Goal: Find contact information: Find contact information

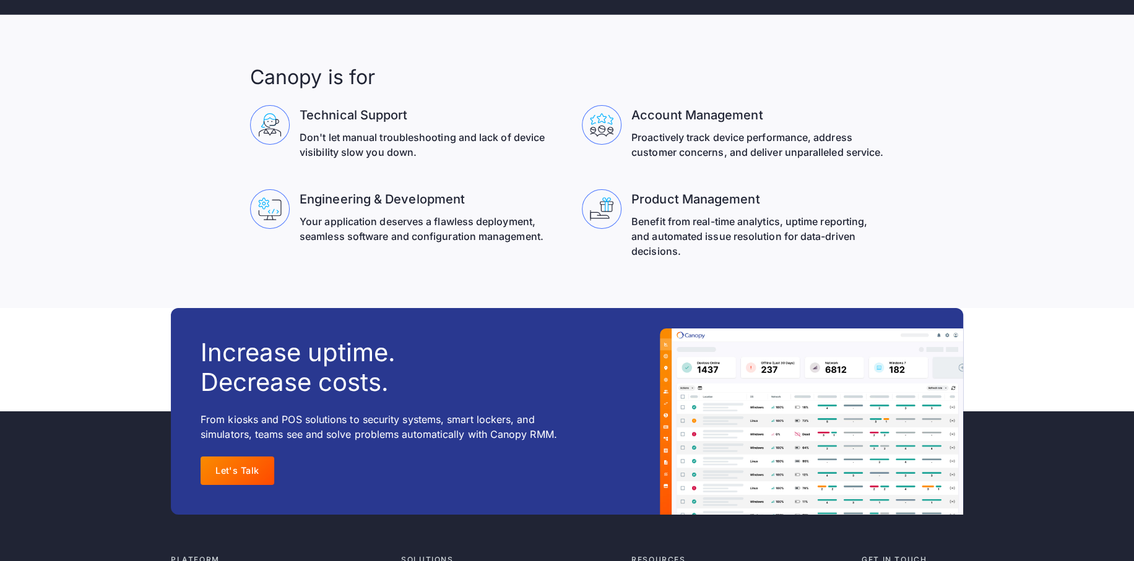
scroll to position [4031, 0]
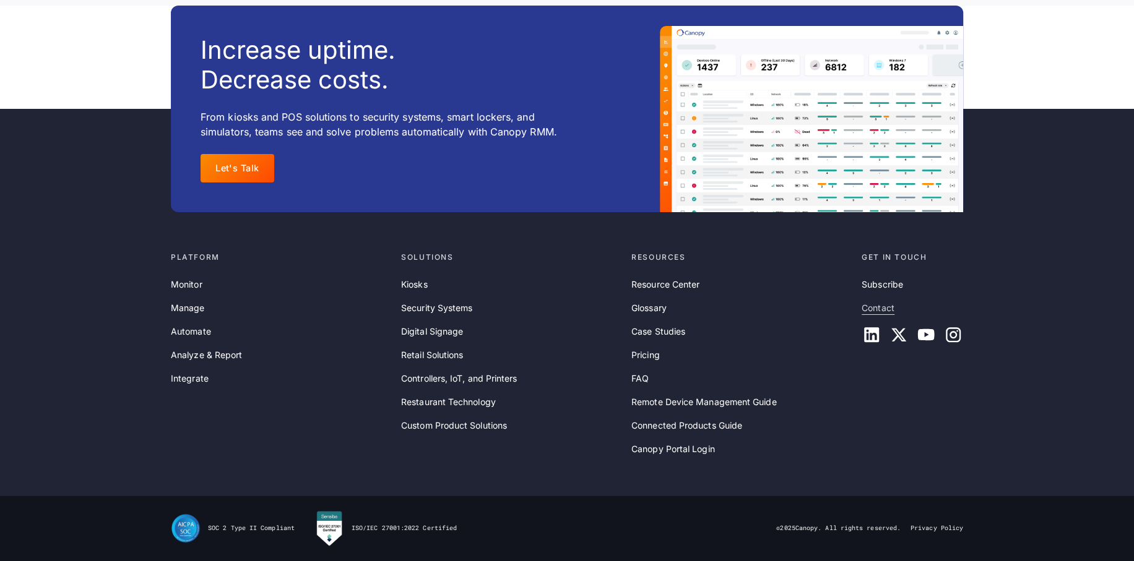
click at [889, 306] on link "Contact" at bounding box center [878, 308] width 33 height 14
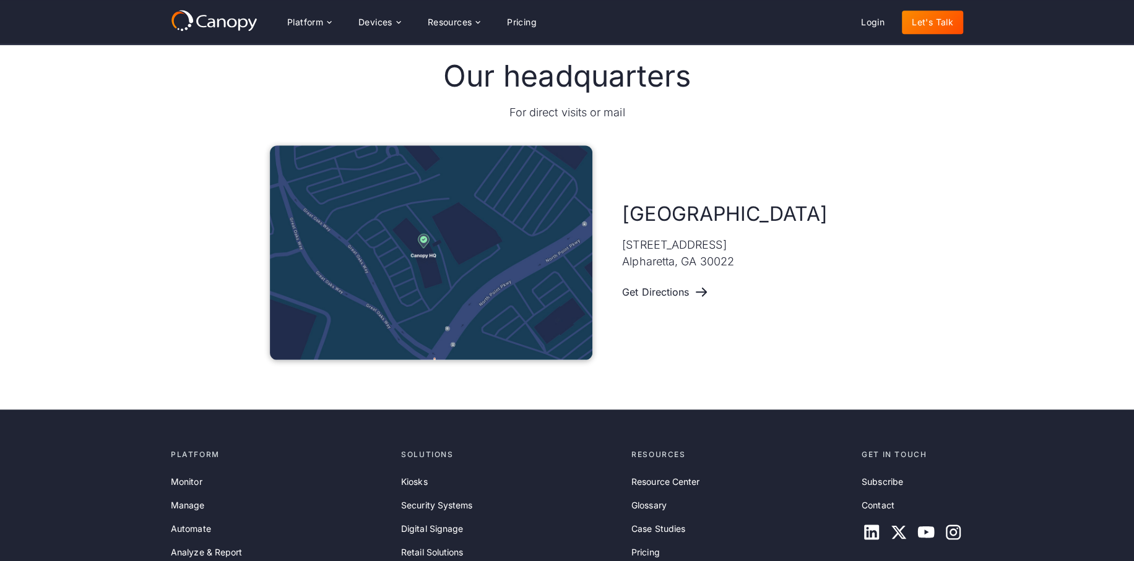
scroll to position [543, 0]
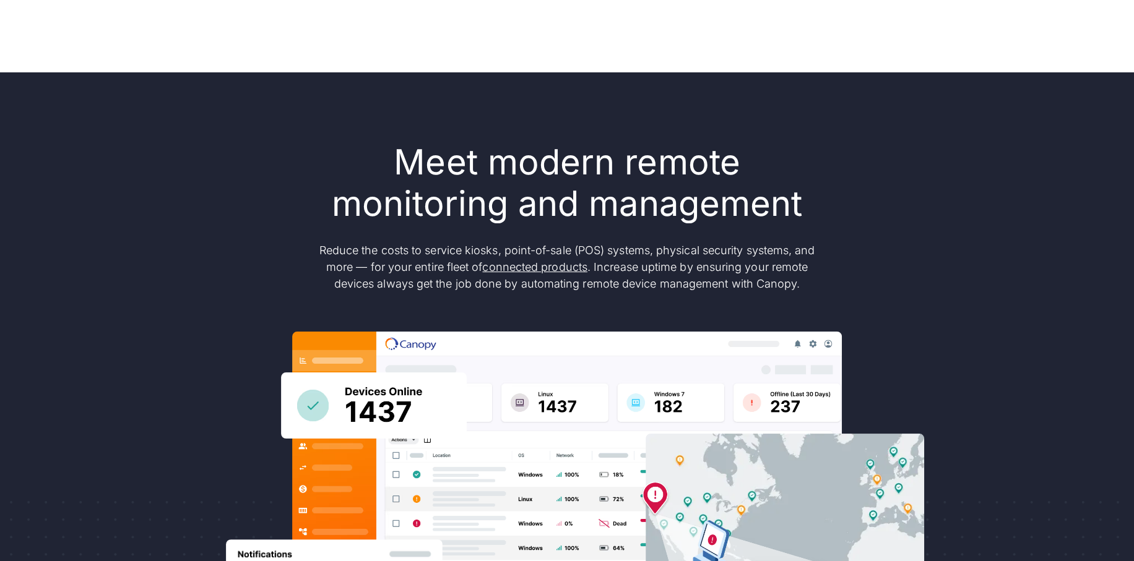
scroll to position [4006, 0]
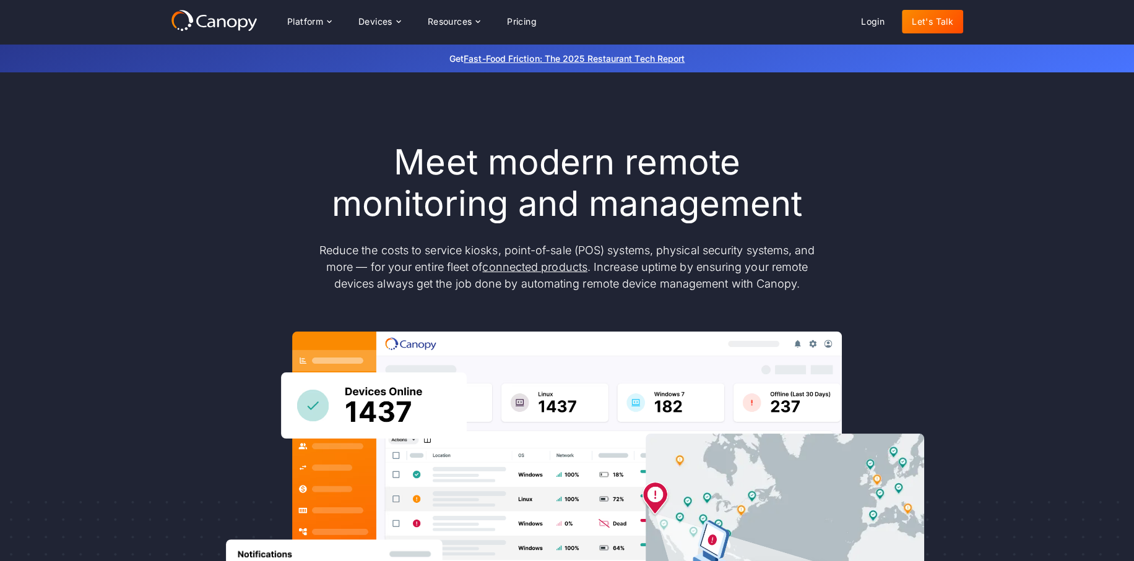
click at [937, 24] on link "Let's Talk" at bounding box center [932, 22] width 61 height 24
